Goal: Navigation & Orientation: Find specific page/section

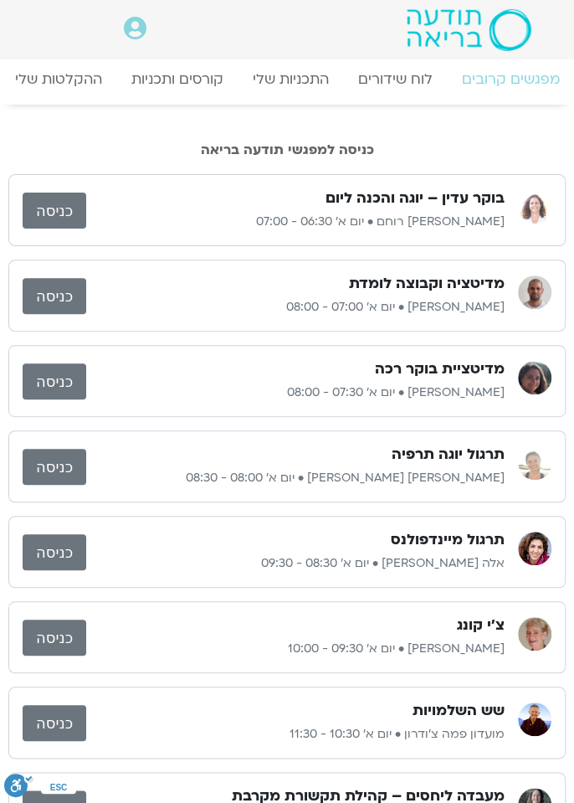
click at [523, 10] on img at bounding box center [469, 29] width 124 height 43
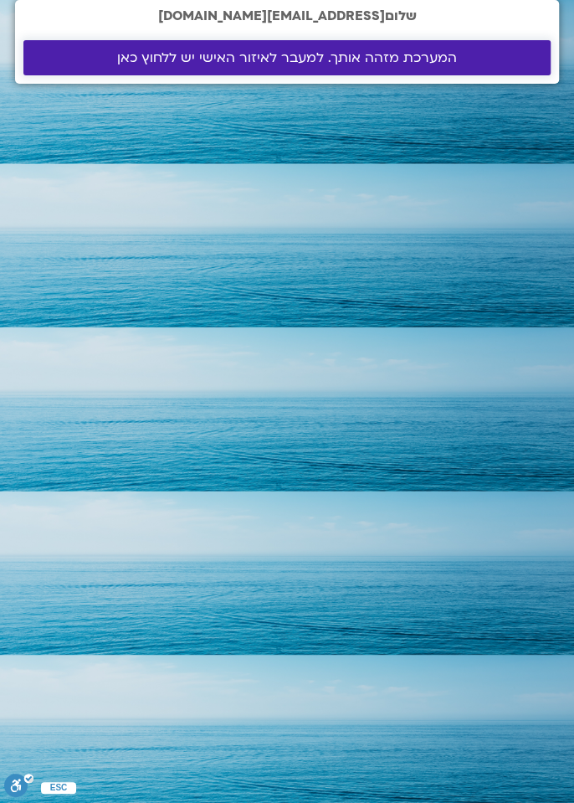
click at [434, 71] on link "המערכת מזהה אותך. למעבר לאיזור האישי יש ללחוץ כאן" at bounding box center [286, 57] width 527 height 35
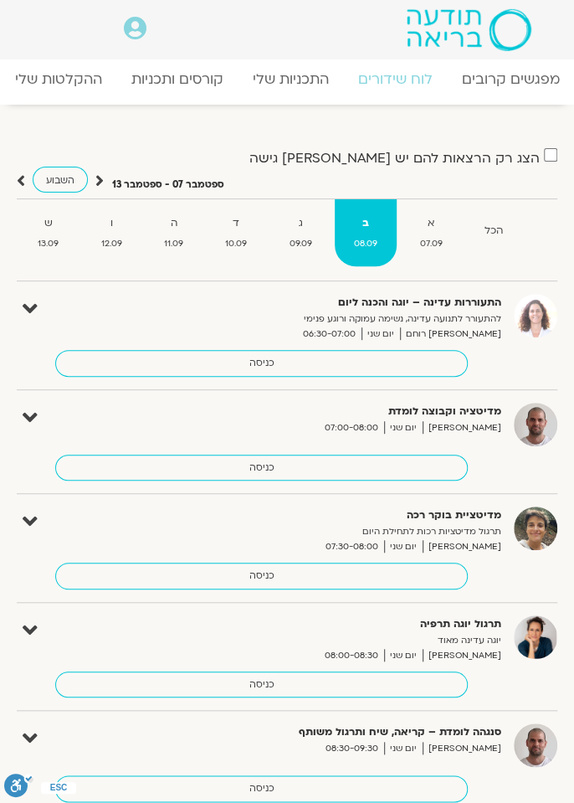
click at [439, 322] on p "להתעורר לתנועה עדינה, נשימה עמוקה ורוגע פנימי" at bounding box center [298, 318] width 407 height 15
click at [266, 362] on link "כניסה" at bounding box center [261, 363] width 413 height 27
click at [345, 372] on link "כניסה" at bounding box center [261, 363] width 413 height 27
click at [467, 326] on span "אורנה סמלסון רוחם" at bounding box center [450, 333] width 101 height 15
click at [464, 316] on p "להתעורר לתנועה עדינה, נשימה עמוקה ורוגע פנימי" at bounding box center [298, 318] width 407 height 15
